Goal: Information Seeking & Learning: Learn about a topic

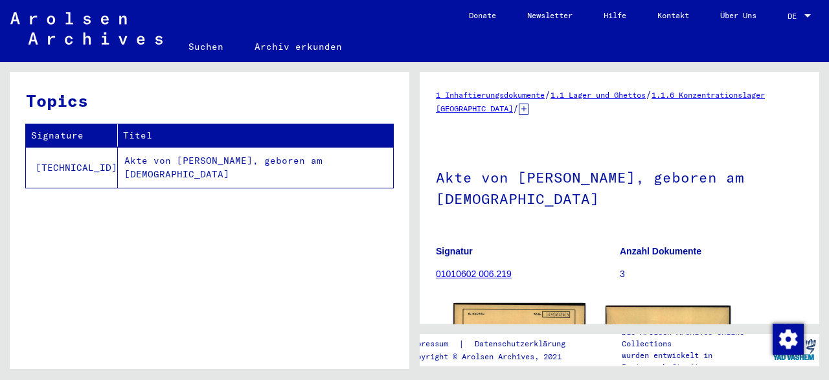
scroll to position [111, 0]
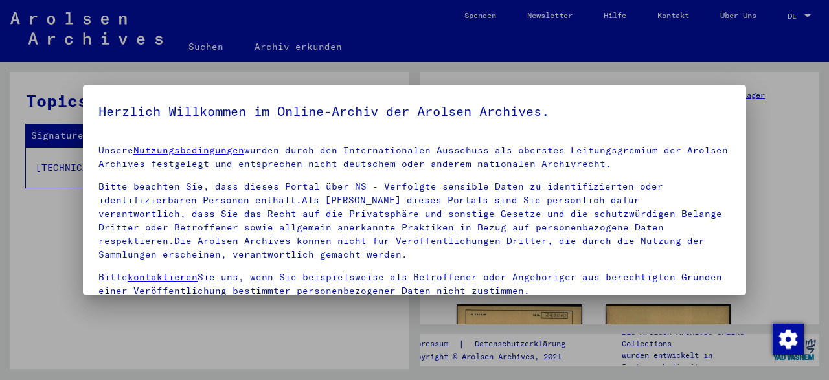
click at [285, 337] on div at bounding box center [414, 190] width 829 height 380
click at [46, 283] on div at bounding box center [414, 190] width 829 height 380
click at [767, 90] on div at bounding box center [414, 190] width 829 height 380
click at [315, 69] on div at bounding box center [414, 190] width 829 height 380
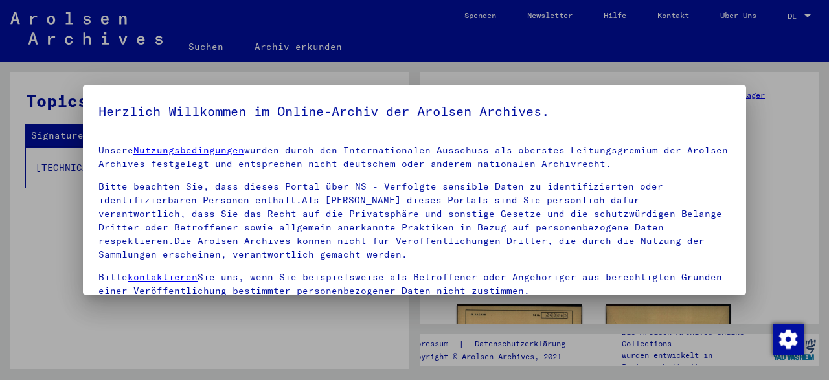
click at [315, 69] on div at bounding box center [414, 190] width 829 height 380
click at [801, 78] on div at bounding box center [414, 190] width 829 height 380
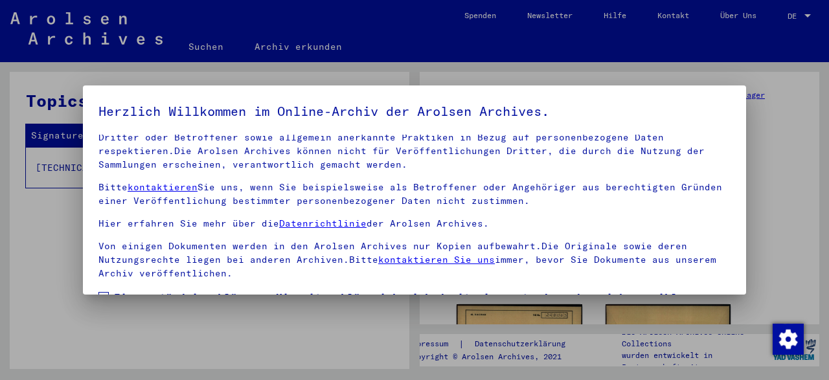
scroll to position [102, 0]
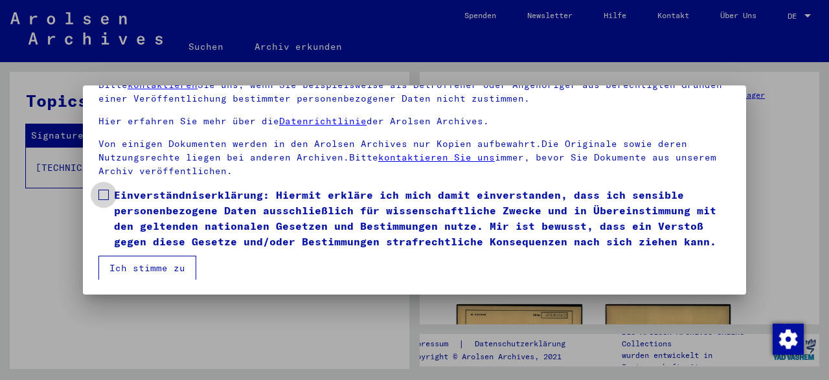
click at [112, 194] on label "Einverständniserklärung: Hiermit erkläre ich mich damit einverstanden, dass ich…" at bounding box center [414, 218] width 632 height 62
click at [145, 262] on button "Ich stimme zu" at bounding box center [147, 268] width 98 height 25
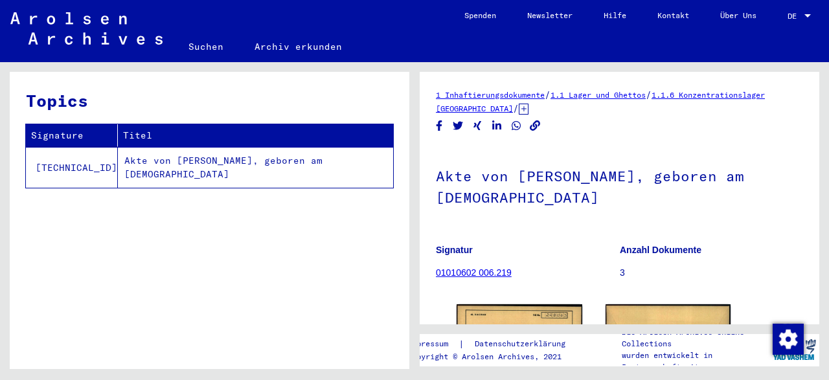
click at [804, 17] on div at bounding box center [808, 16] width 12 height 9
click at [778, 22] on span "English" at bounding box center [775, 23] width 32 height 10
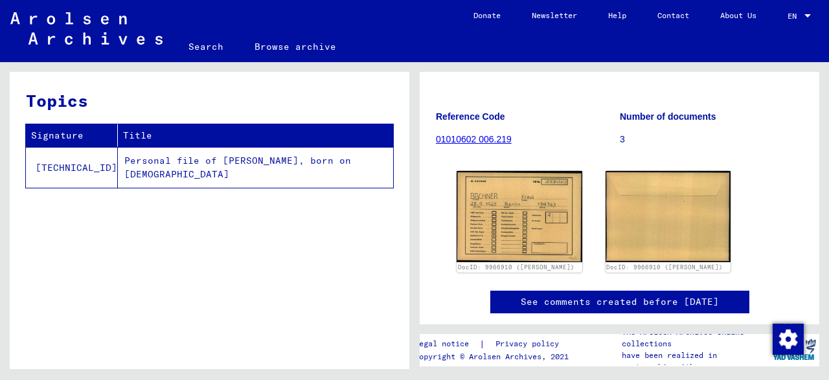
scroll to position [133, 0]
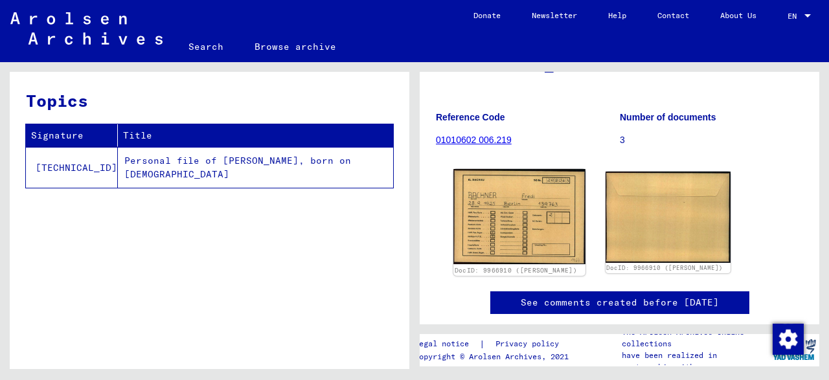
click at [515, 204] on img at bounding box center [518, 216] width 131 height 95
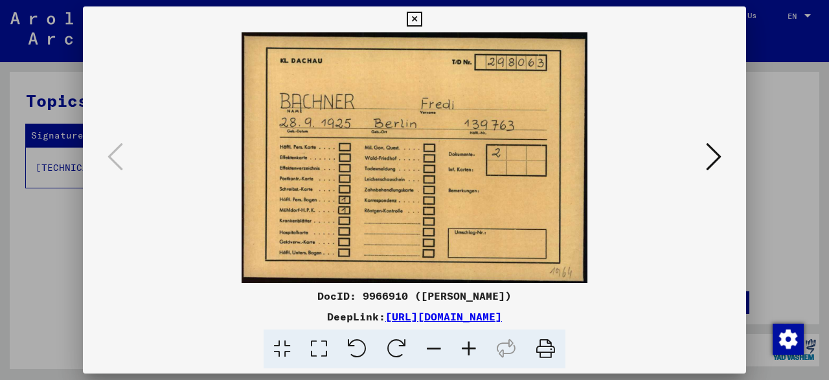
click at [702, 156] on img at bounding box center [414, 157] width 575 height 251
click at [713, 157] on icon at bounding box center [714, 156] width 16 height 31
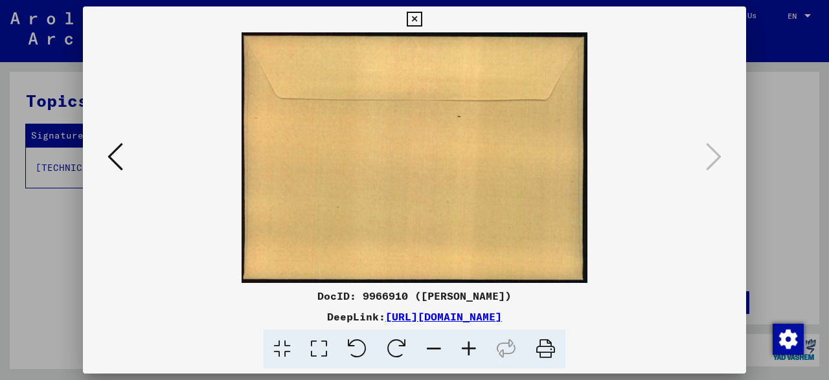
click at [110, 155] on icon at bounding box center [116, 156] width 16 height 31
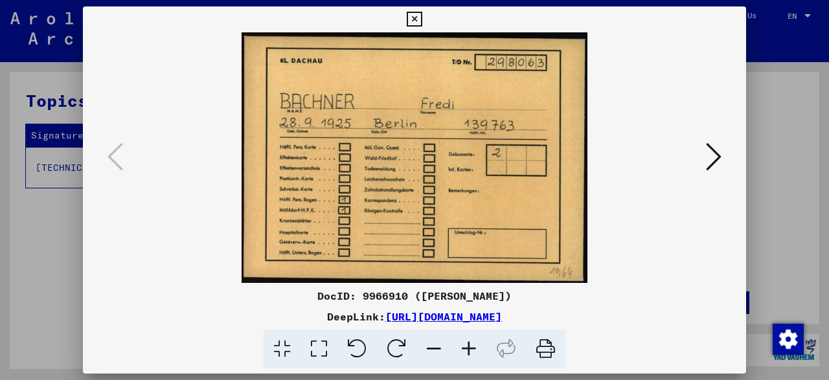
click at [702, 205] on img at bounding box center [414, 157] width 575 height 251
click at [709, 146] on icon at bounding box center [714, 156] width 16 height 31
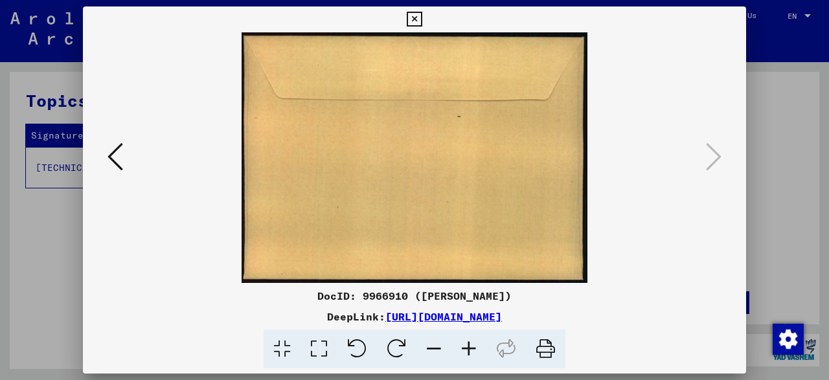
click at [108, 155] on icon at bounding box center [116, 156] width 16 height 31
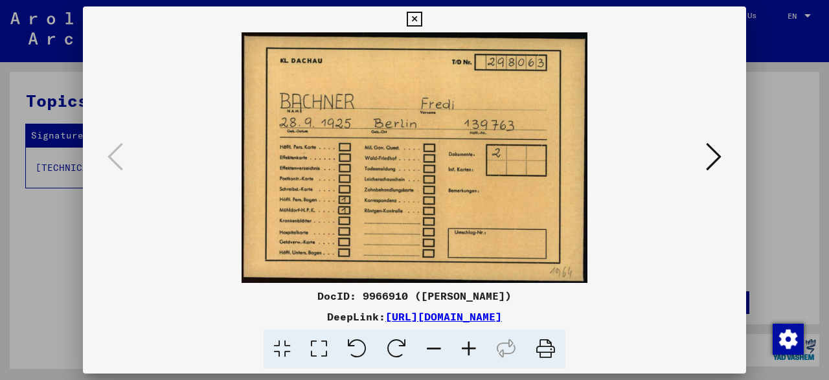
click at [750, 20] on div at bounding box center [414, 190] width 829 height 380
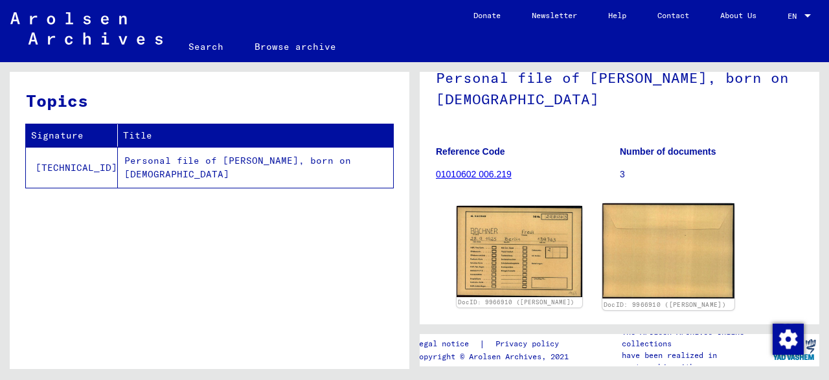
scroll to position [0, 0]
